Goal: Task Accomplishment & Management: Complete application form

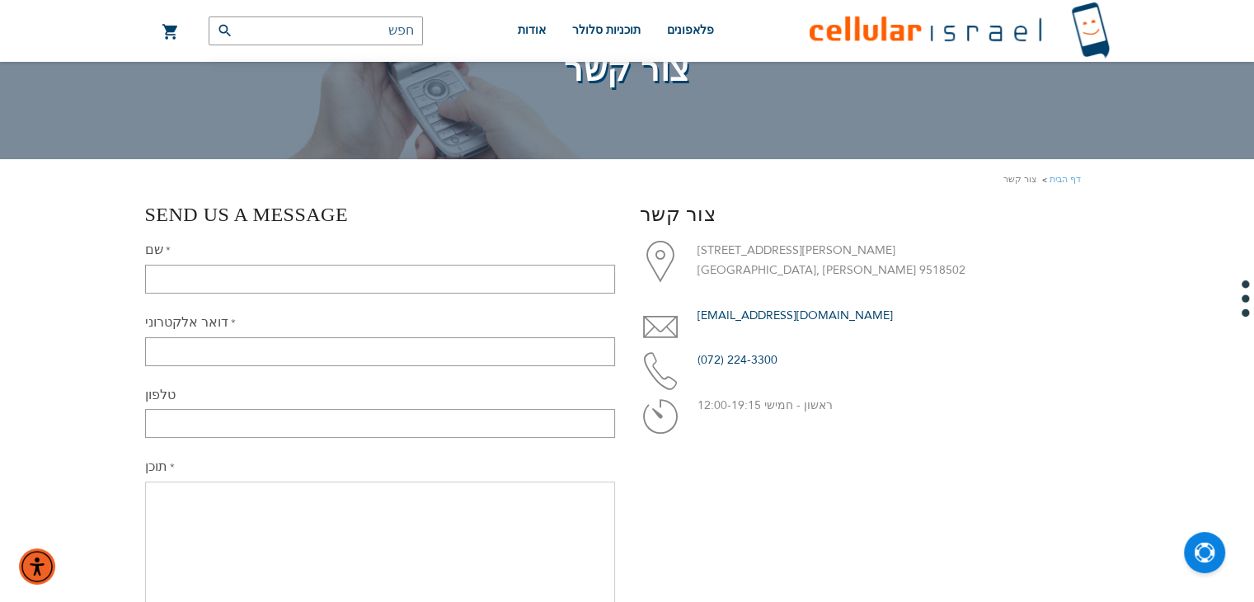
scroll to position [109, 0]
click at [446, 278] on input "שם" at bounding box center [380, 278] width 470 height 29
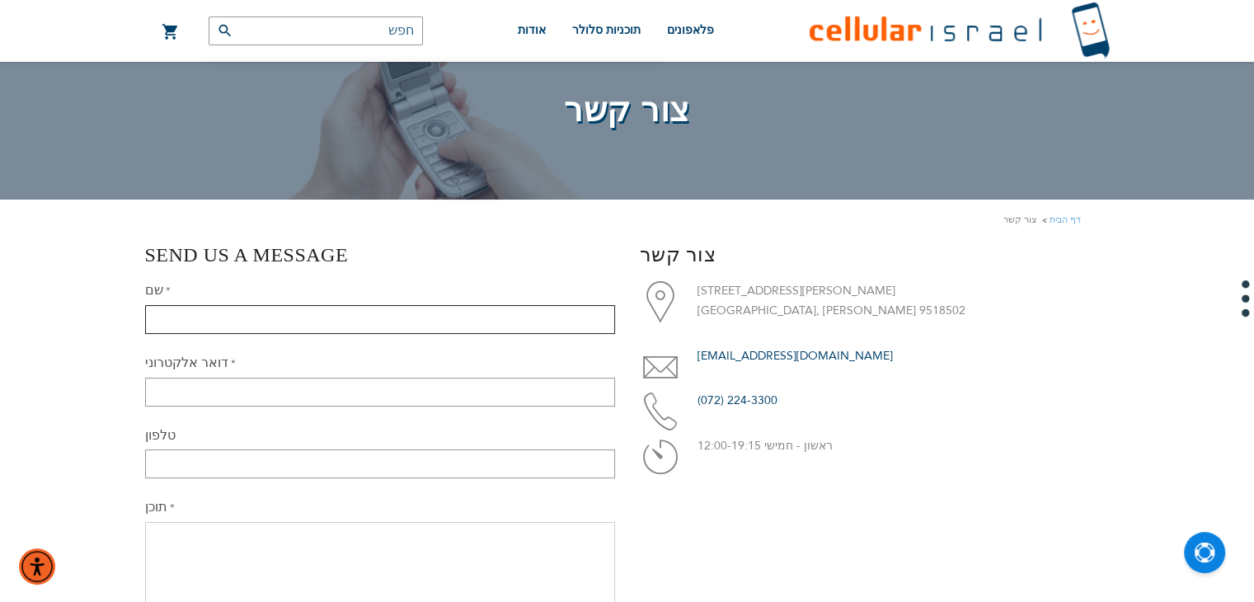
scroll to position [74, 0]
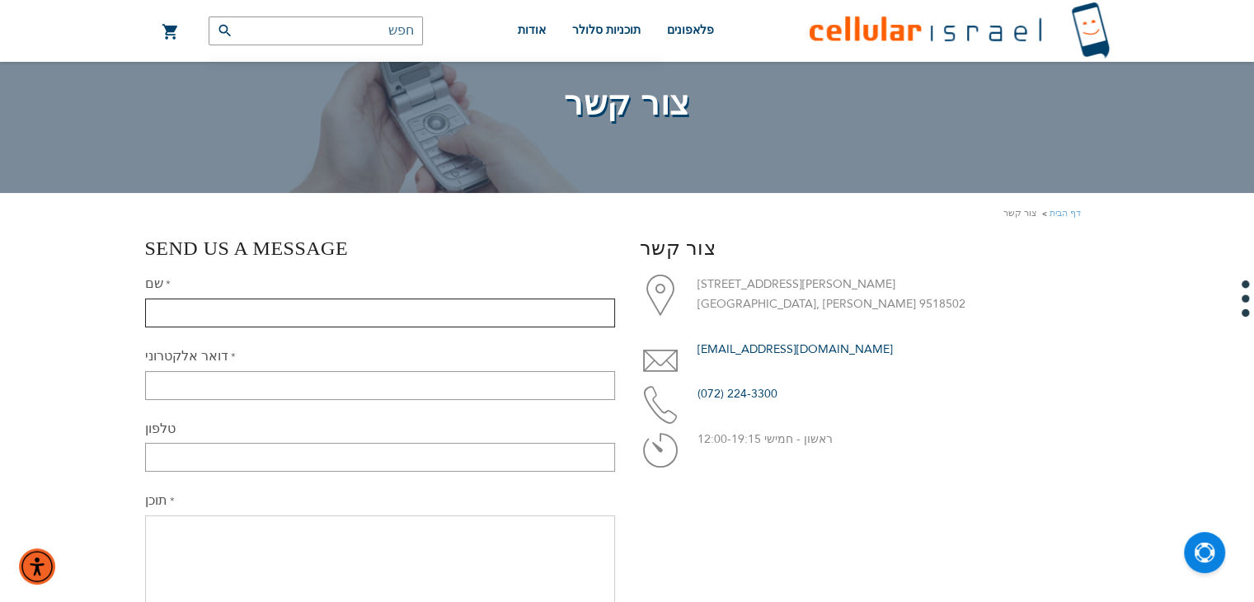
click at [414, 326] on input "שם" at bounding box center [380, 312] width 470 height 29
type input "[PERSON_NAME]"
type input "[EMAIL_ADDRESS][DOMAIN_NAME]"
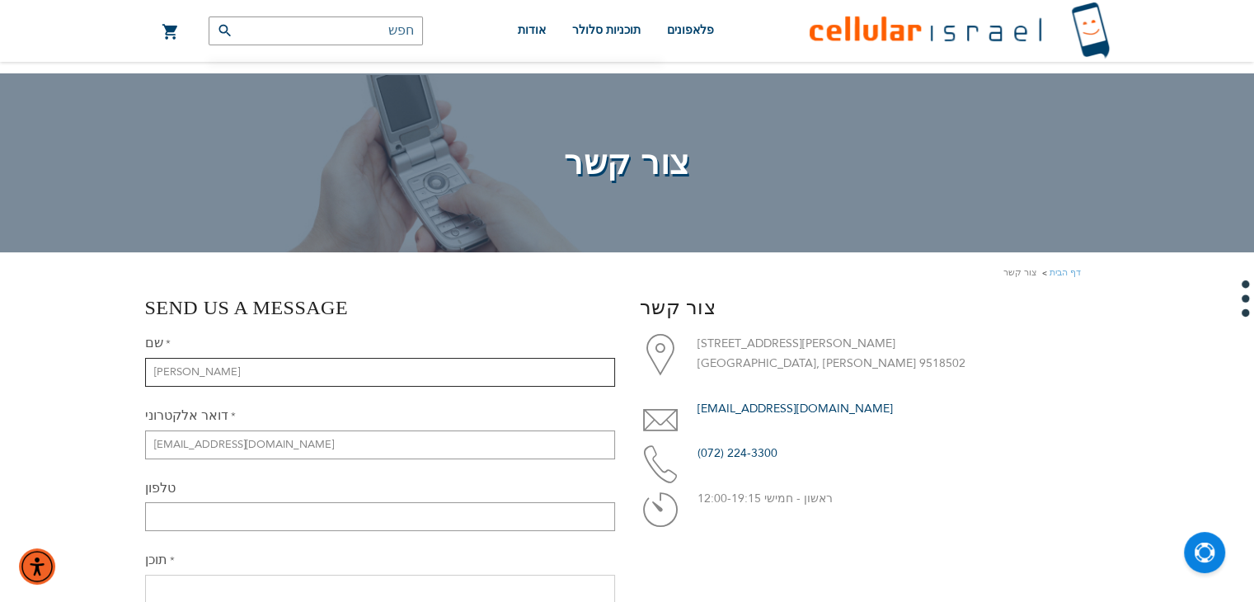
scroll to position [9, 0]
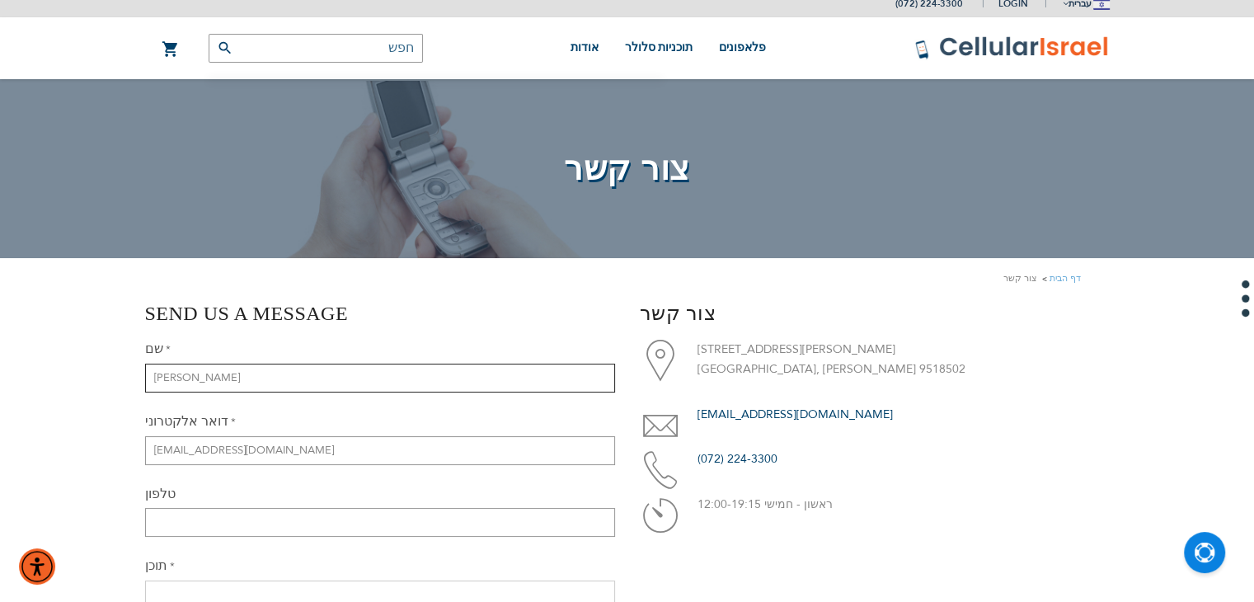
drag, startPoint x: 264, startPoint y: 373, endPoint x: 130, endPoint y: 390, distance: 134.6
type input "[PERSON_NAME]"
click at [201, 449] on input "[EMAIL_ADDRESS][DOMAIN_NAME]" at bounding box center [380, 450] width 470 height 29
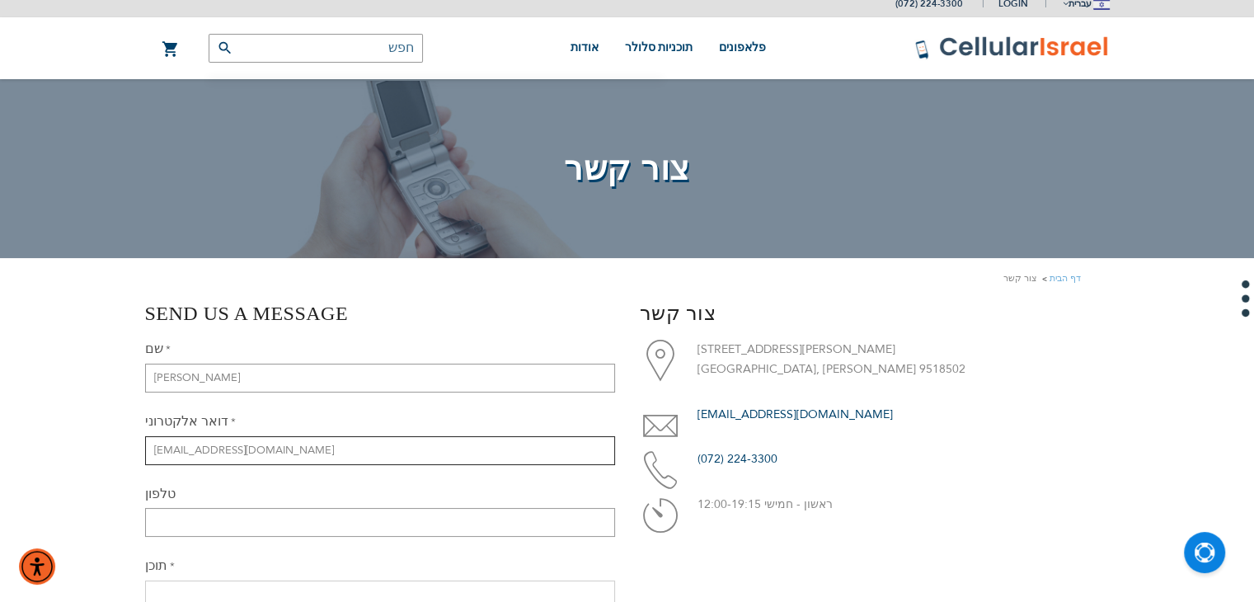
click at [201, 449] on input "[EMAIL_ADDRESS][DOMAIN_NAME]" at bounding box center [380, 450] width 470 height 29
type input "[EMAIL_ADDRESS][DOMAIN_NAME]"
click at [254, 519] on input "טלפון" at bounding box center [380, 522] width 470 height 29
type input "0548525355"
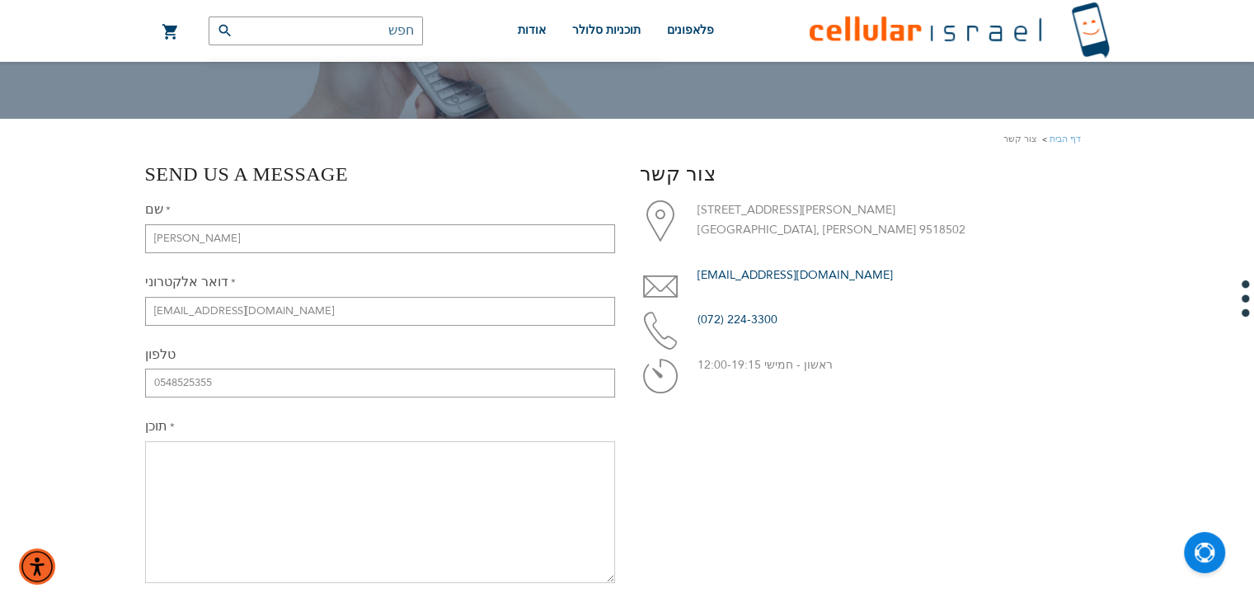
scroll to position [150, 0]
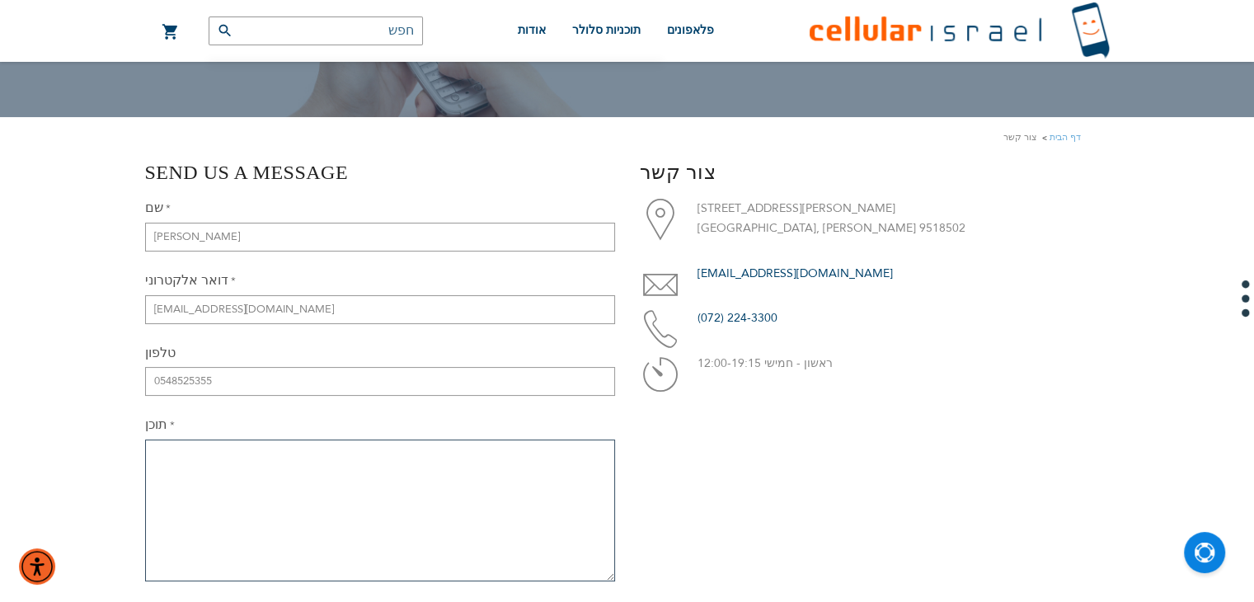
click at [248, 505] on textarea "תוכן" at bounding box center [380, 510] width 470 height 142
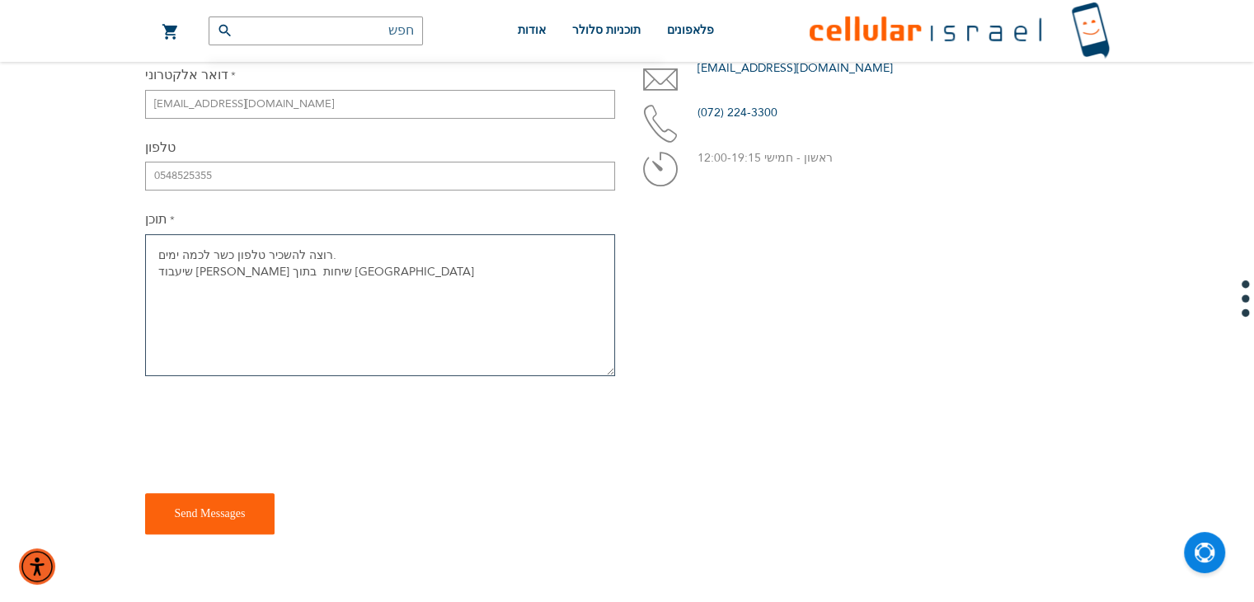
type textarea "רוצה להשכיר טלפון כשר לכמה ימים. שיעבוד [PERSON_NAME] שיחות בתוך [GEOGRAPHIC_DA…"
checkbox input "true"
click at [221, 515] on span "Send Messages" at bounding box center [210, 513] width 71 height 12
